Goal: Transaction & Acquisition: Purchase product/service

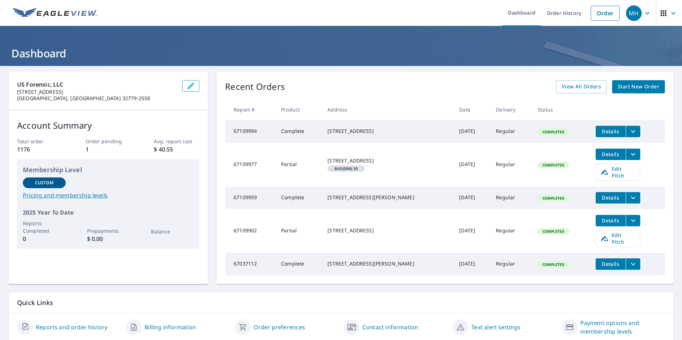
click at [544, 84] on span "Start New Order" at bounding box center [638, 86] width 41 height 9
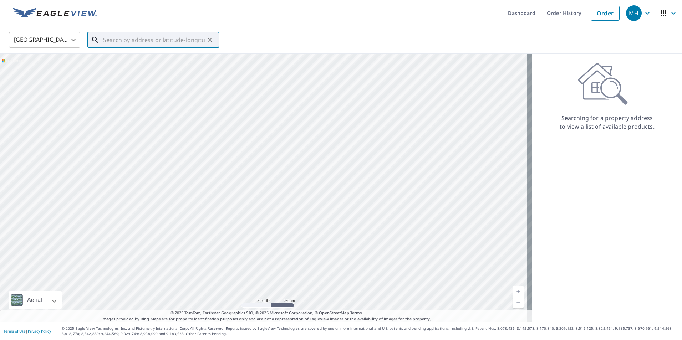
drag, startPoint x: 106, startPoint y: 39, endPoint x: 127, endPoint y: 32, distance: 22.0
click at [134, 31] on input "text" at bounding box center [154, 40] width 102 height 20
paste input "[STREET_ADDRESS]"
click at [125, 63] on span "[STREET_ADDRESS]" at bounding box center [158, 60] width 112 height 9
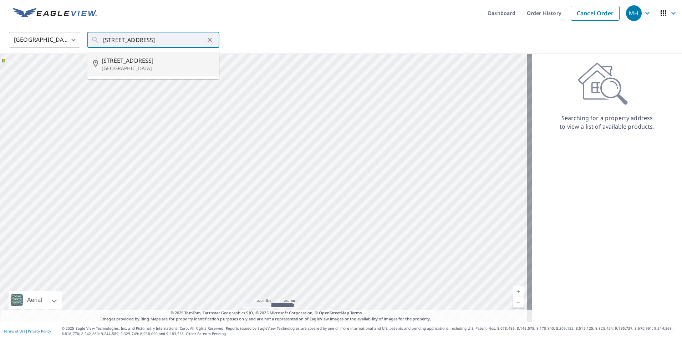
type input "[STREET_ADDRESS]"
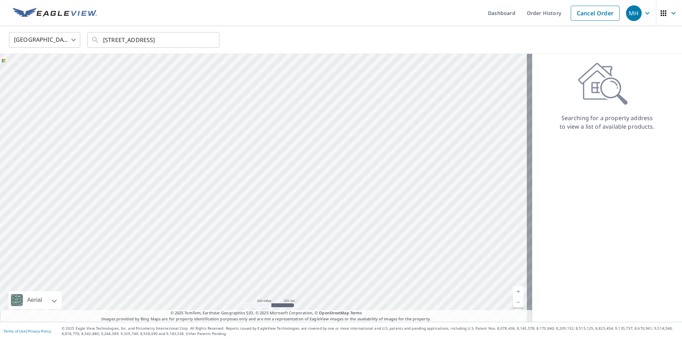
scroll to position [0, 0]
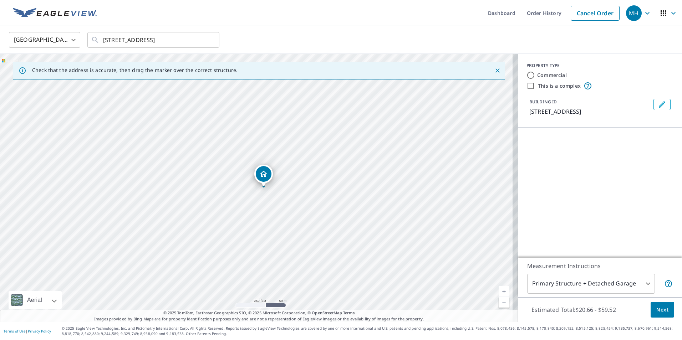
click at [499, 290] on link "Current Level 17, Zoom In" at bounding box center [504, 292] width 11 height 11
click at [499, 292] on link "Current Level 18, Zoom In" at bounding box center [504, 292] width 11 height 11
drag, startPoint x: 257, startPoint y: 173, endPoint x: 244, endPoint y: 173, distance: 12.9
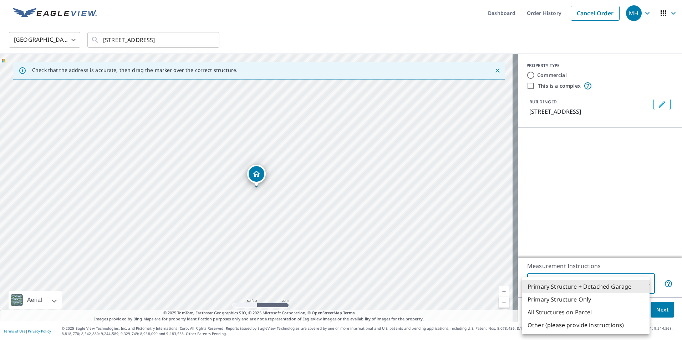
click at [544, 286] on body "MH MH Dashboard Order History Cancel Order MH United States [GEOGRAPHIC_DATA] ​…" at bounding box center [341, 170] width 682 height 340
click at [544, 299] on li "Primary Structure Only" at bounding box center [586, 299] width 128 height 13
type input "2"
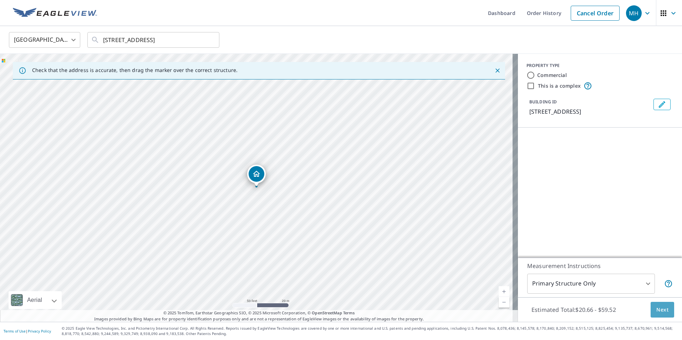
click at [544, 312] on span "Next" at bounding box center [663, 310] width 12 height 9
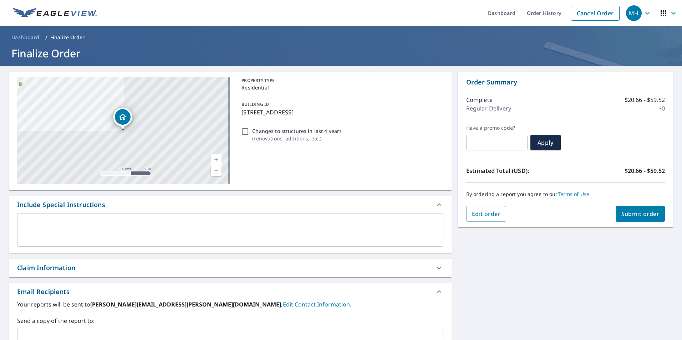
click at [62, 265] on div "Claim Information" at bounding box center [46, 268] width 58 height 10
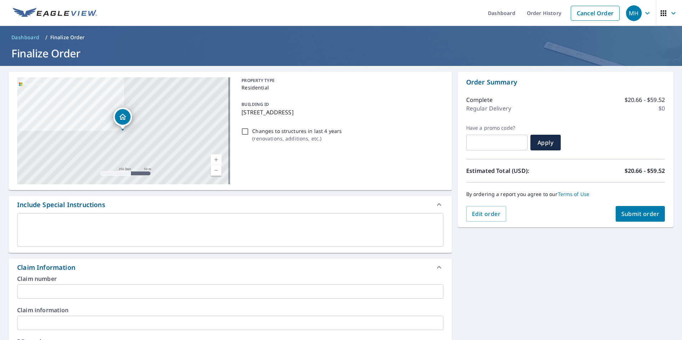
click at [40, 289] on input "text" at bounding box center [230, 292] width 426 height 14
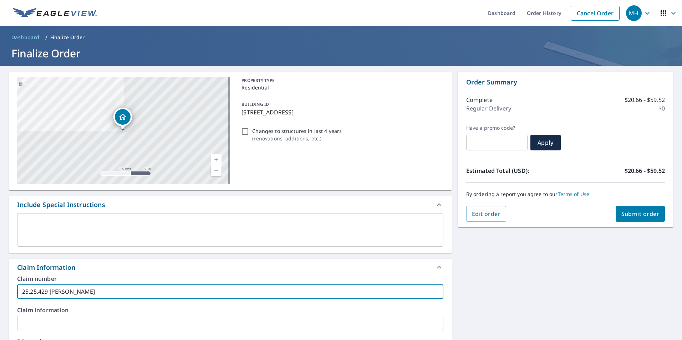
type input "25.25.429 [PERSON_NAME]"
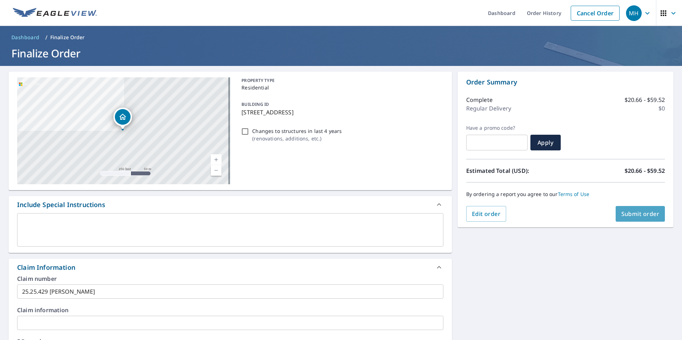
click at [544, 214] on span "Submit order" at bounding box center [641, 214] width 38 height 8
